Goal: Information Seeking & Learning: Learn about a topic

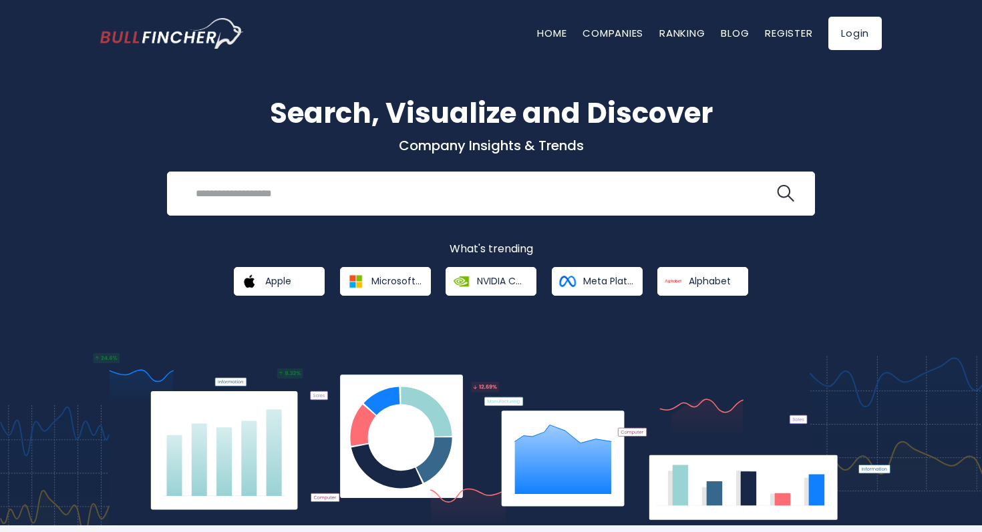
scroll to position [48, 0]
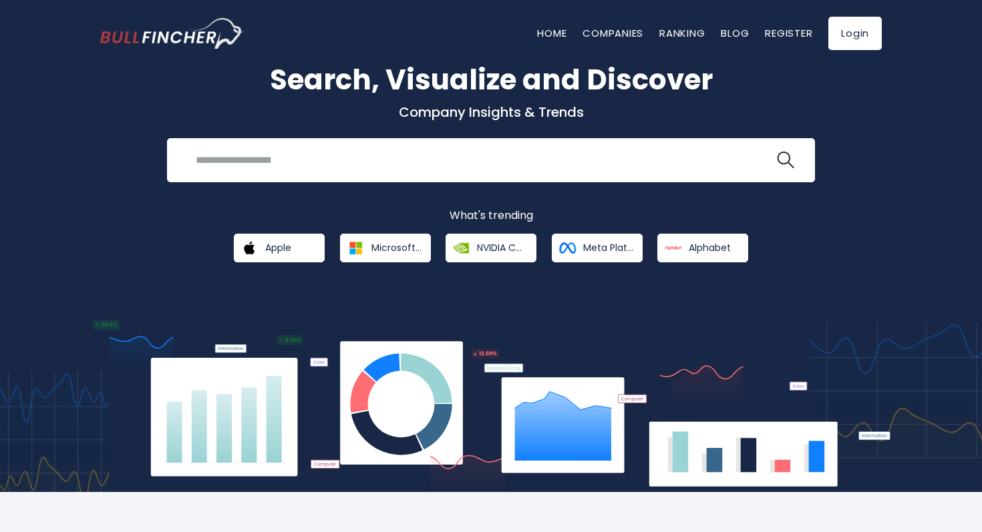
click at [413, 381] on img at bounding box center [490, 406] width 801 height 172
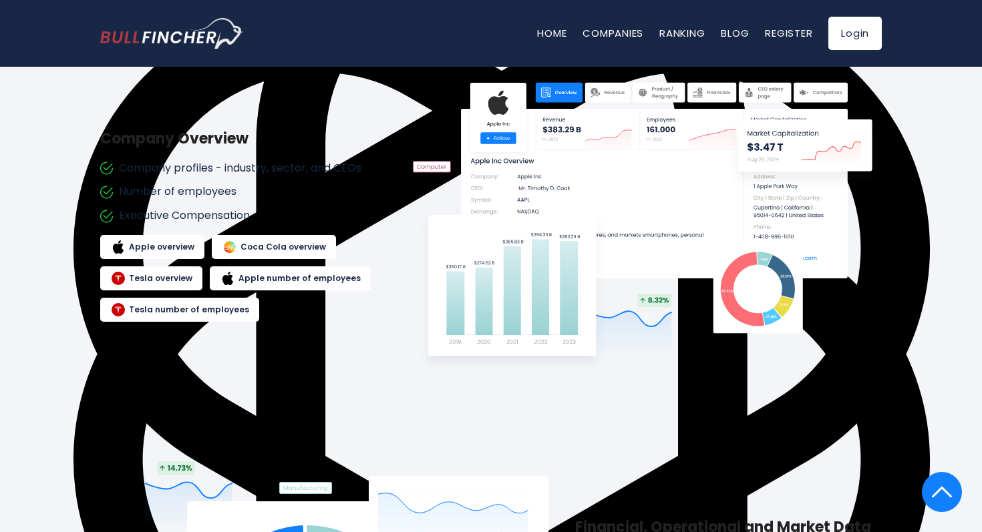
scroll to position [0, 0]
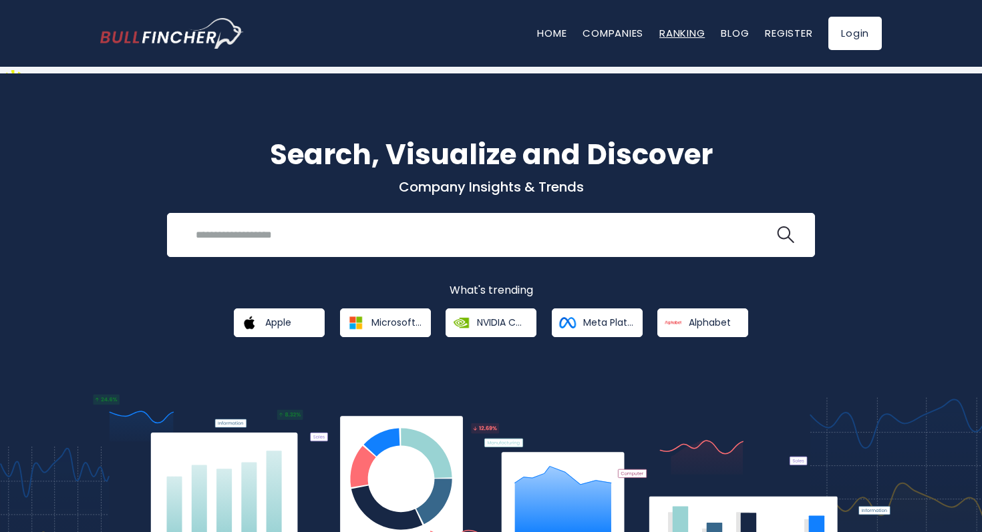
click at [671, 29] on link "Ranking" at bounding box center [681, 33] width 45 height 14
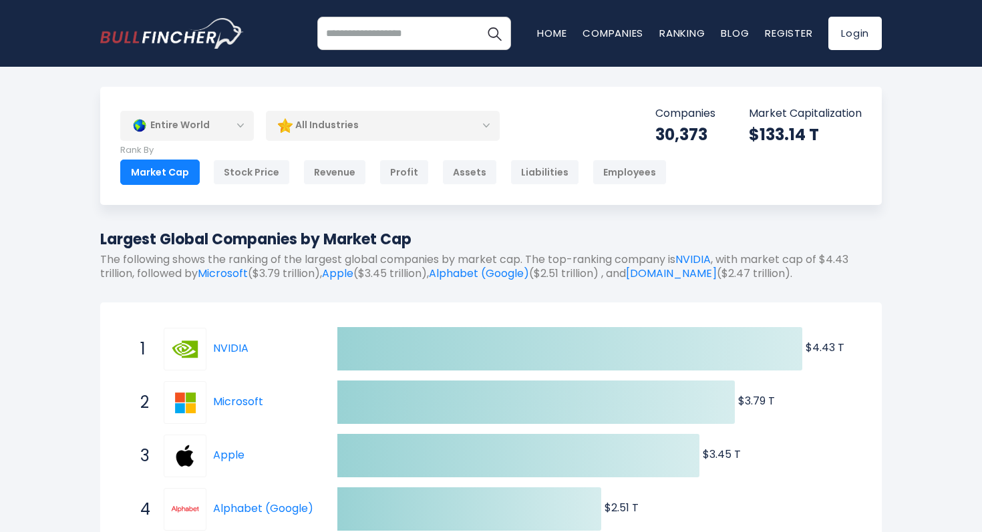
scroll to position [18, 0]
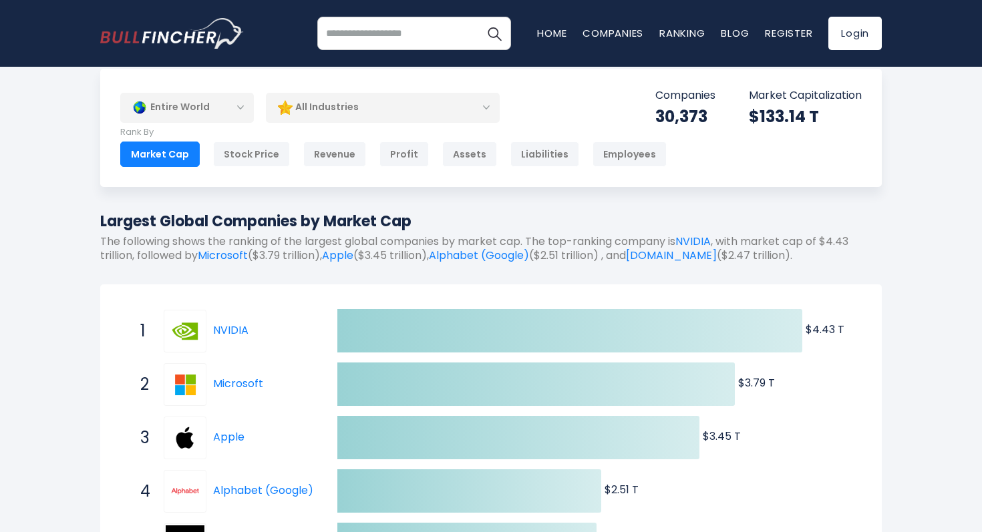
click at [652, 240] on p "The following shows the ranking of the largest global companies by market cap. …" at bounding box center [490, 249] width 781 height 28
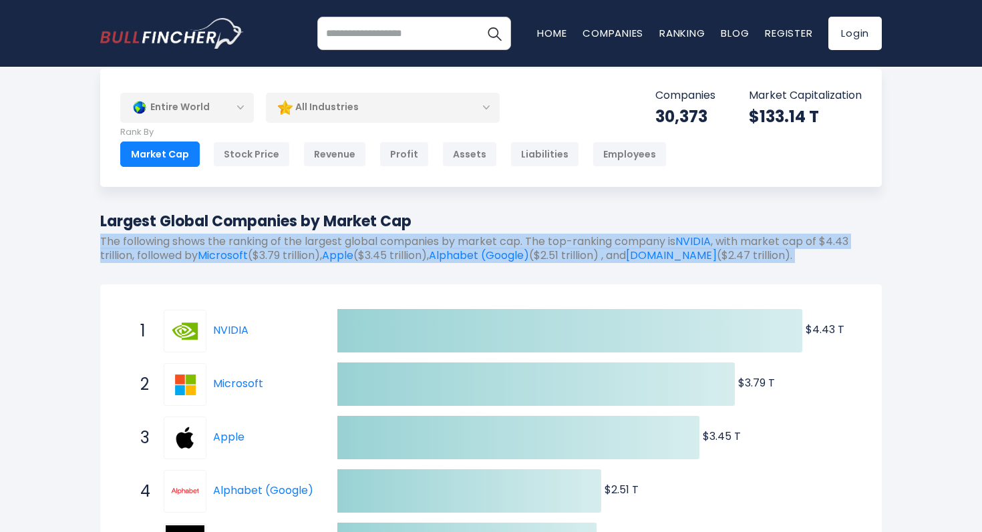
scroll to position [414, 0]
click at [706, 299] on div "Created with Highcharts 12.1.2 $4.43 T ​ $4.43 T $3.79 T ​ $3.79 T $3.45 T ​ $3…" at bounding box center [490, 457] width 781 height 346
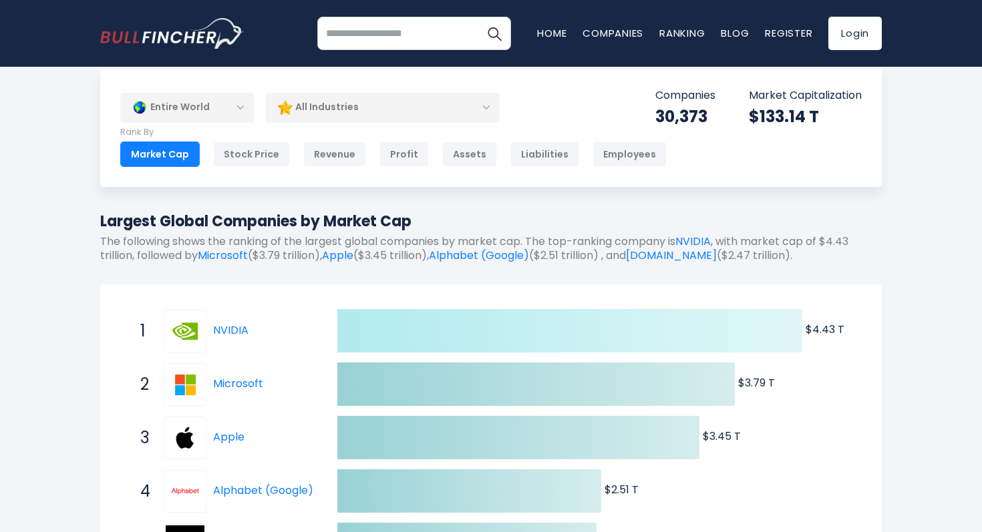
click at [721, 322] on icon at bounding box center [569, 330] width 465 height 43
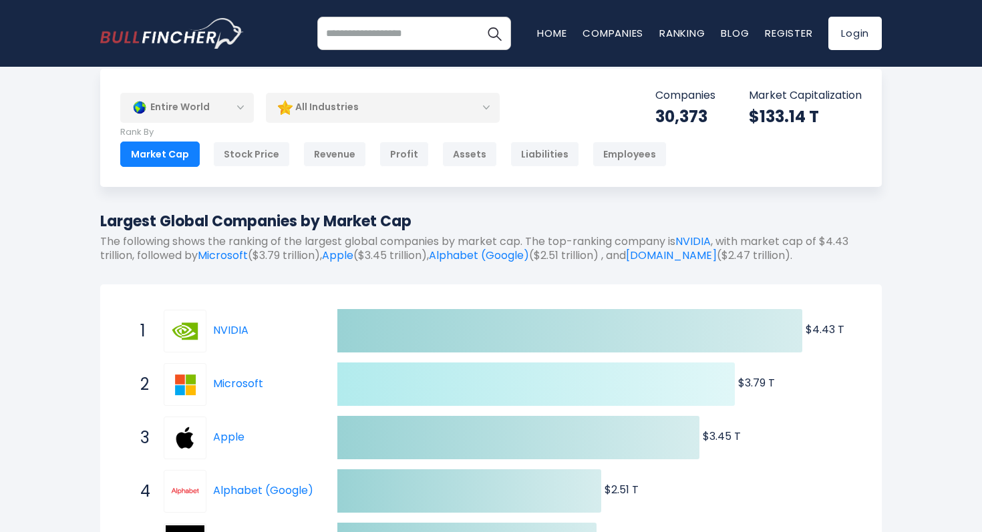
click at [675, 384] on icon at bounding box center [535, 384] width 397 height 43
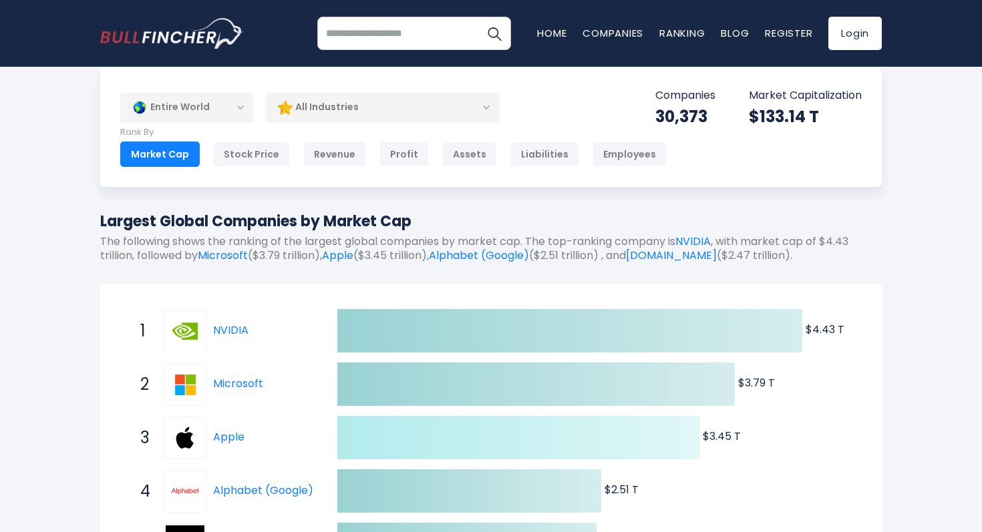
click at [634, 434] on icon at bounding box center [518, 437] width 362 height 43
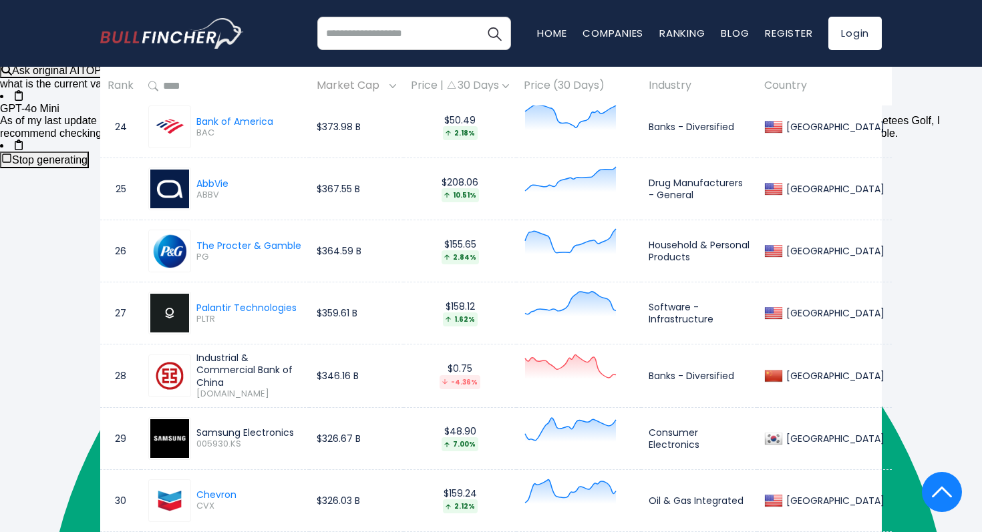
scroll to position [2124, 0]
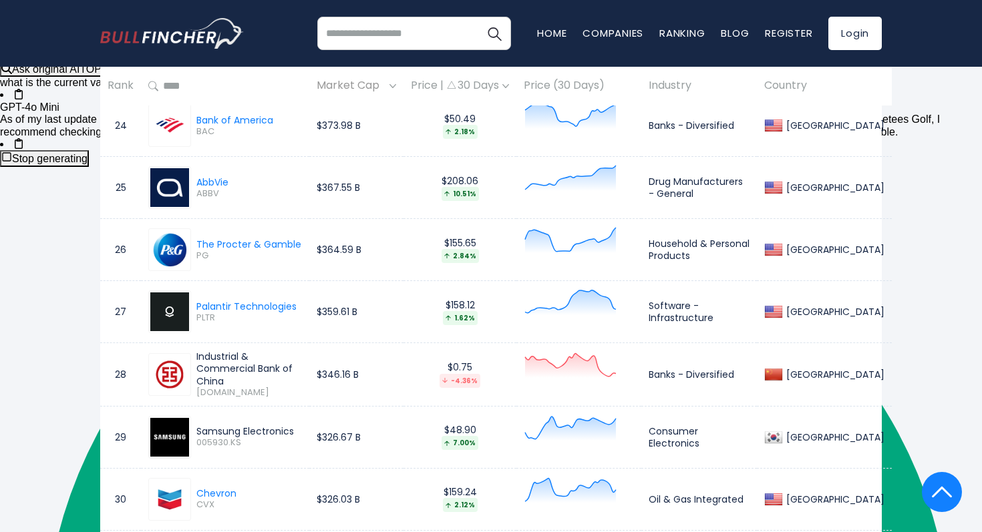
click at [479, 374] on div "-4.36%" at bounding box center [459, 381] width 41 height 14
type textarea "****"
click at [479, 374] on div "-4.36%" at bounding box center [459, 381] width 41 height 14
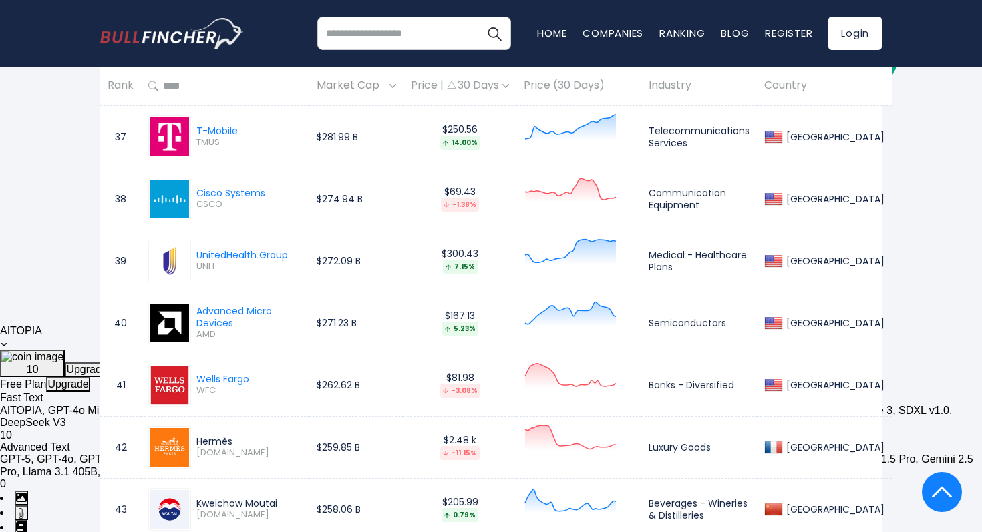
scroll to position [2924, 0]
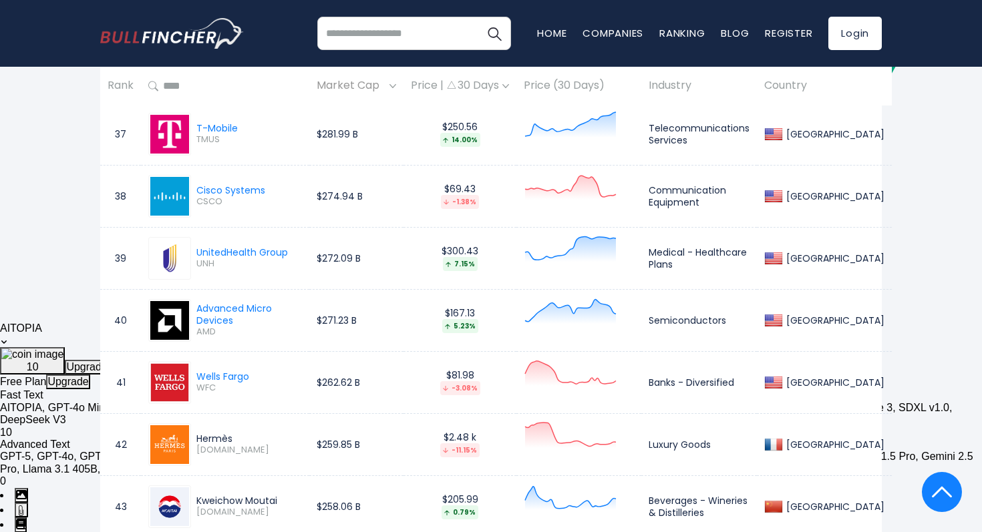
click at [458, 443] on div "-11.15%" at bounding box center [459, 450] width 39 height 14
click at [474, 475] on td "$205.99 0.79%" at bounding box center [459, 506] width 113 height 62
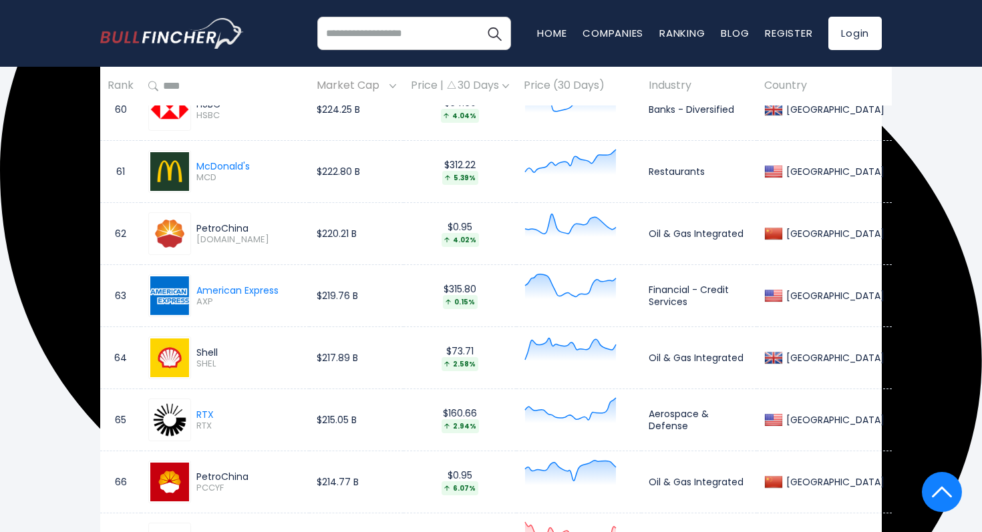
scroll to position [4411, 0]
